Goal: Task Accomplishment & Management: Complete application form

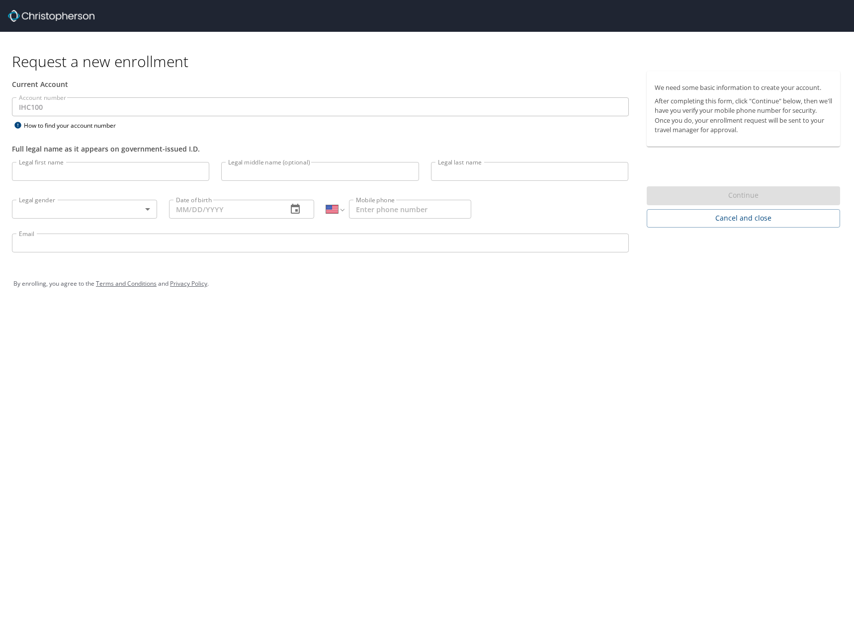
select select "US"
click at [39, 172] on input "Legal first name" at bounding box center [110, 171] width 197 height 19
type input "[PERSON_NAME]"
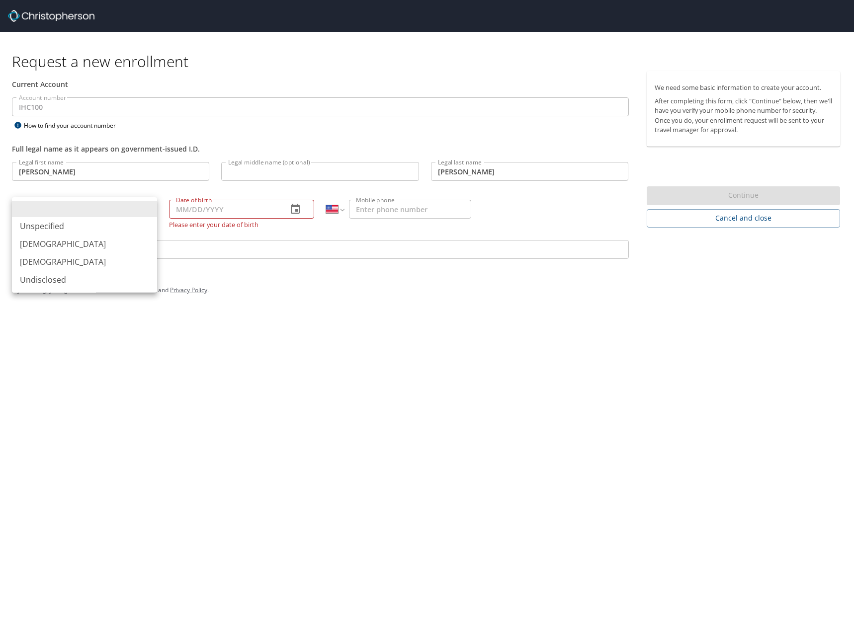
click at [143, 208] on body "Request a new enrollment Current Account Account number IHC100 Account number H…" at bounding box center [427, 317] width 854 height 635
click at [31, 243] on li "[DEMOGRAPHIC_DATA]" at bounding box center [84, 244] width 145 height 18
type input "[DEMOGRAPHIC_DATA]"
click at [188, 213] on input "Date of birth" at bounding box center [224, 209] width 110 height 19
type input "[DATE]"
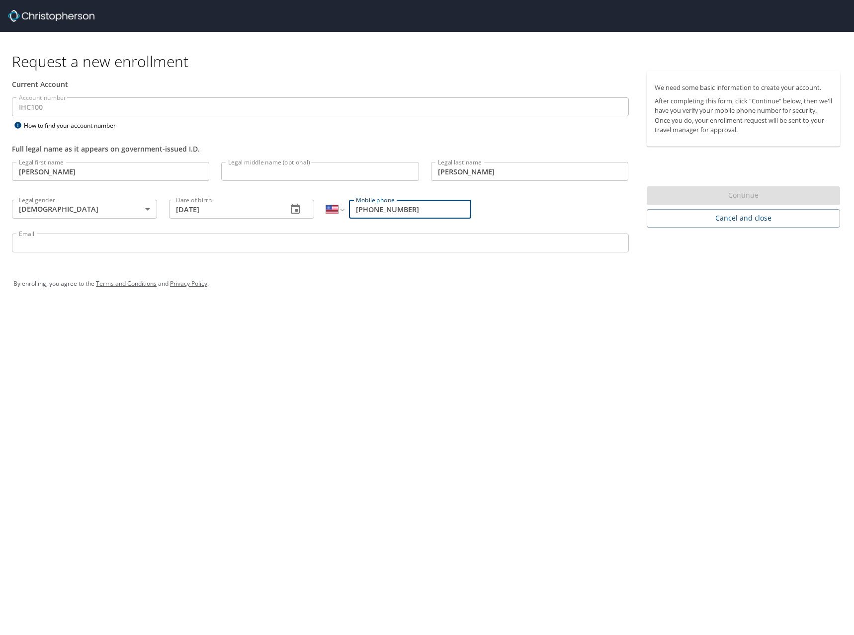
type input "[PHONE_NUMBER]"
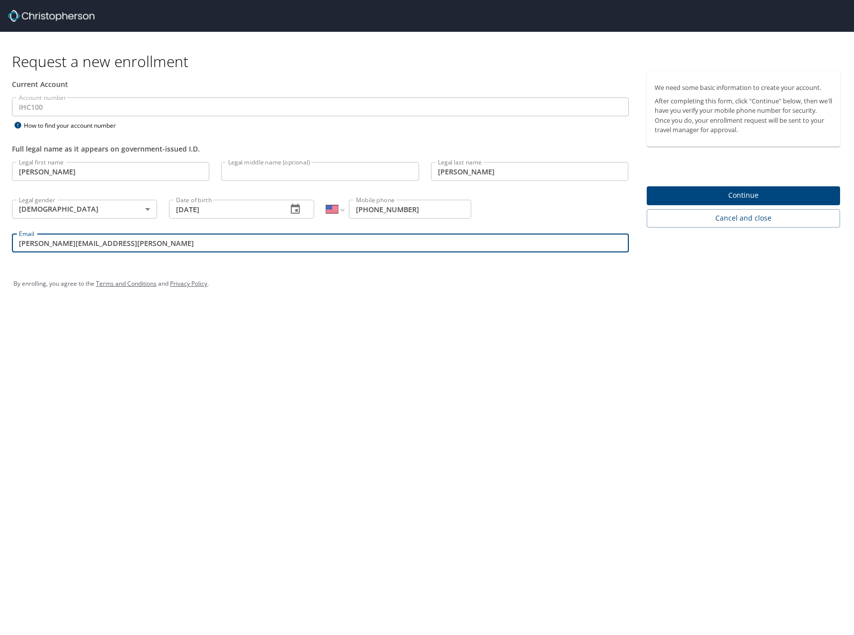
type input "[PERSON_NAME][EMAIL_ADDRESS][PERSON_NAME][DOMAIN_NAME]"
